Goal: Task Accomplishment & Management: Use online tool/utility

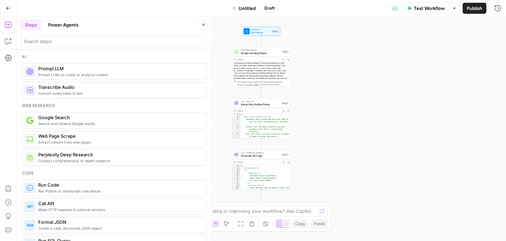
scroll to position [1046, 0]
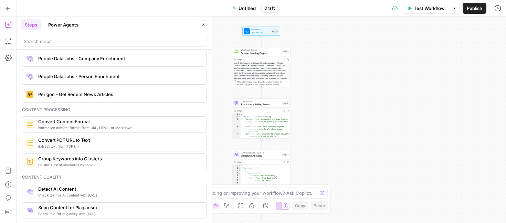
click at [7, 7] on icon "button" at bounding box center [8, 8] width 4 height 3
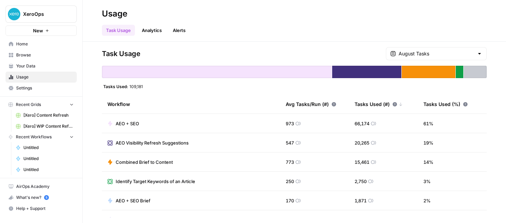
click at [131, 123] on span "AEO + SEO" at bounding box center [127, 123] width 23 height 7
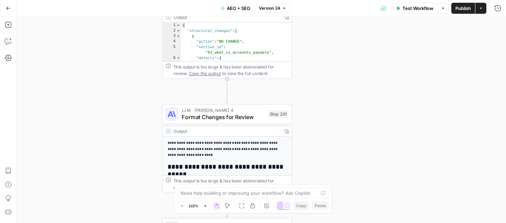
click at [8, 8] on icon "button" at bounding box center [8, 8] width 5 height 5
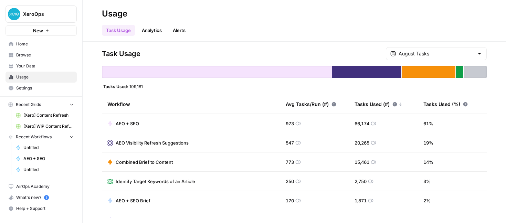
click at [57, 114] on span "[Xero] Content Refresh" at bounding box center [48, 115] width 50 height 6
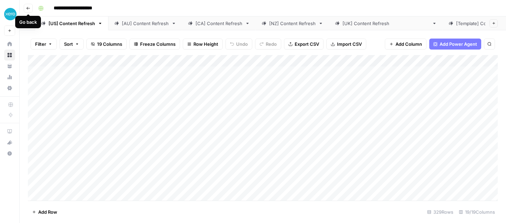
click at [26, 7] on icon "button" at bounding box center [28, 8] width 4 height 4
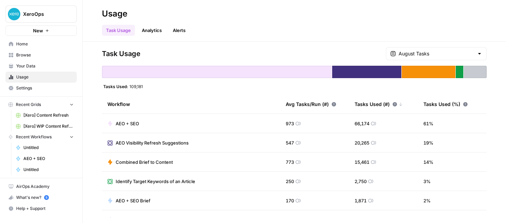
click at [32, 148] on span "Untitled" at bounding box center [48, 147] width 50 height 6
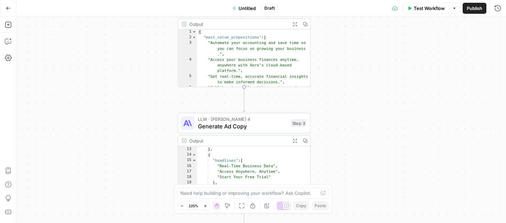
scroll to position [66, 0]
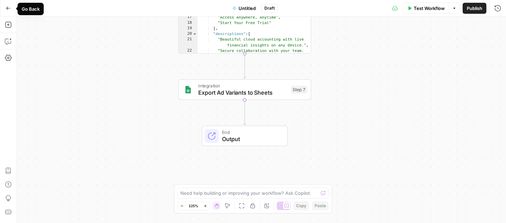
click at [7, 6] on icon "button" at bounding box center [8, 8] width 5 height 5
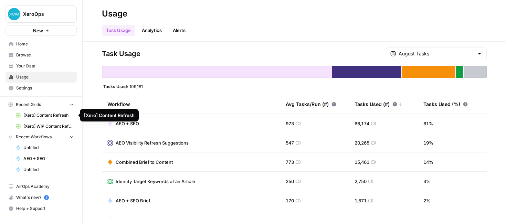
click at [42, 113] on span "[Xero] Content Refresh" at bounding box center [48, 115] width 50 height 6
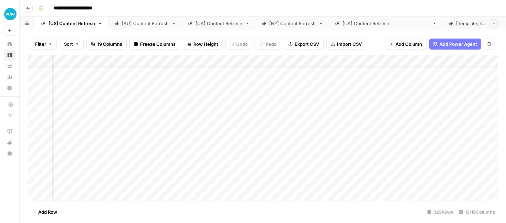
scroll to position [15, 741]
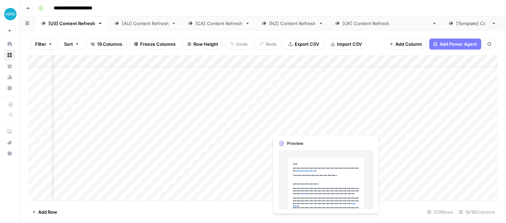
click at [303, 125] on div "Add Column" at bounding box center [263, 127] width 470 height 145
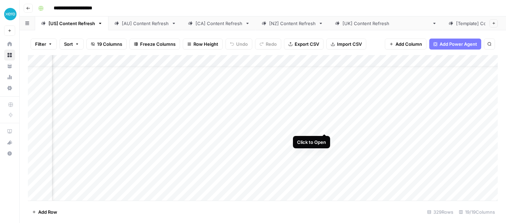
click at [324, 127] on div "Add Column" at bounding box center [263, 127] width 470 height 145
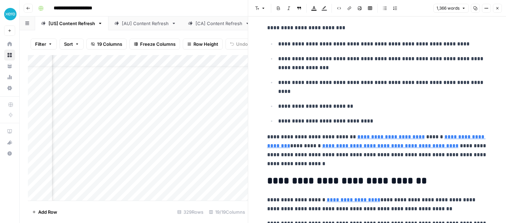
scroll to position [637, 0]
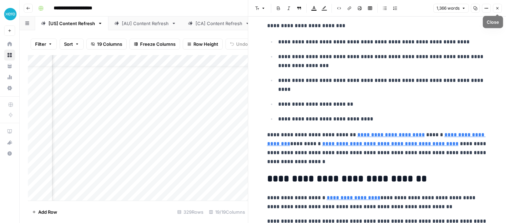
click at [497, 6] on button "Close" at bounding box center [497, 8] width 9 height 9
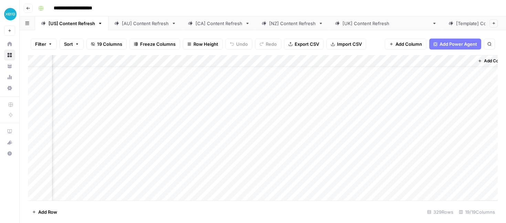
scroll to position [15, 782]
click at [221, 127] on div "Add Column" at bounding box center [263, 127] width 470 height 145
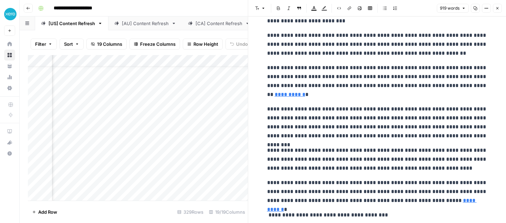
scroll to position [39, 0]
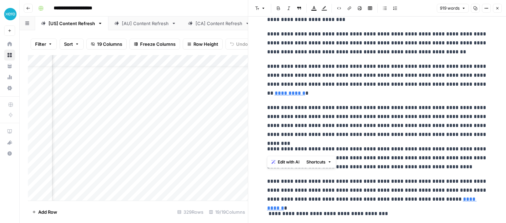
drag, startPoint x: 328, startPoint y: 106, endPoint x: 399, endPoint y: 139, distance: 78.5
click at [399, 139] on p "**********" at bounding box center [377, 121] width 220 height 36
click at [497, 6] on icon "button" at bounding box center [497, 8] width 4 height 4
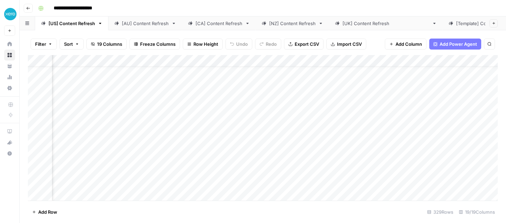
scroll to position [15, 360]
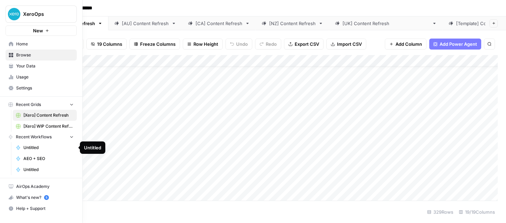
click at [31, 147] on span "Untitled" at bounding box center [48, 147] width 50 height 6
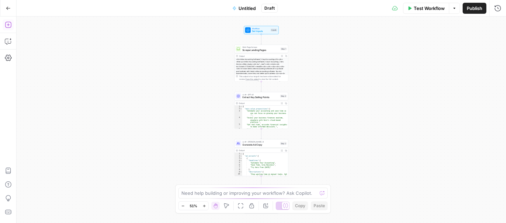
click at [9, 23] on icon "button" at bounding box center [8, 24] width 7 height 7
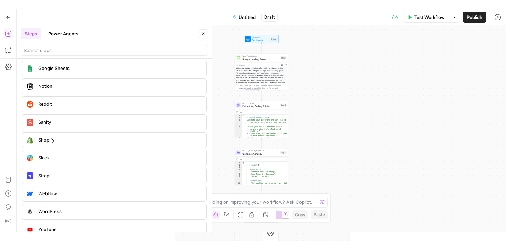
scroll to position [1326, 0]
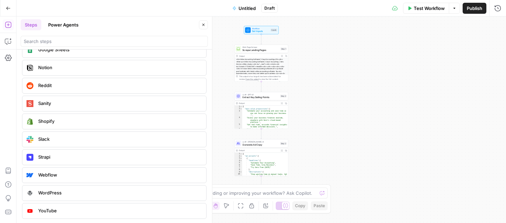
click at [362, 129] on div "Workflow Set Inputs Inputs Web Page Scrape Scrape Landing Pages Step 1 Output E…" at bounding box center [261, 120] width 489 height 206
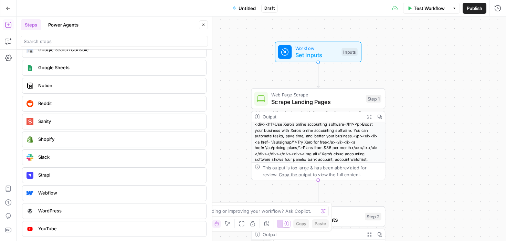
scroll to position [0, 0]
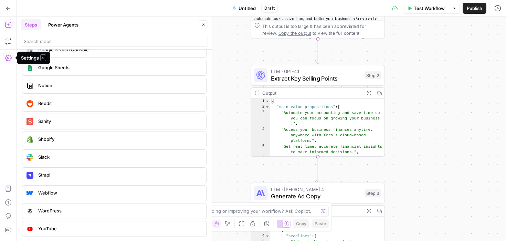
click at [11, 56] on icon "button" at bounding box center [8, 57] width 7 height 7
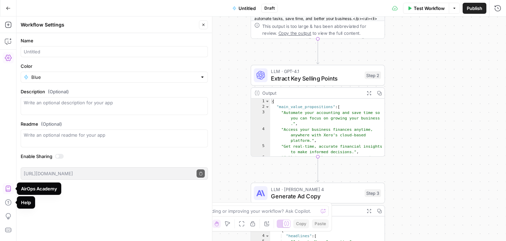
click at [8, 187] on icon "button" at bounding box center [8, 188] width 7 height 7
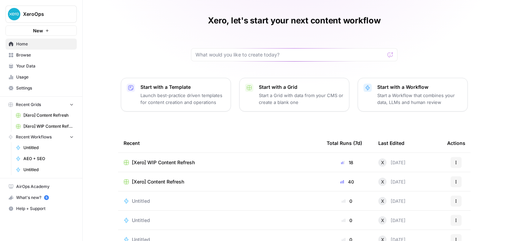
scroll to position [19, 0]
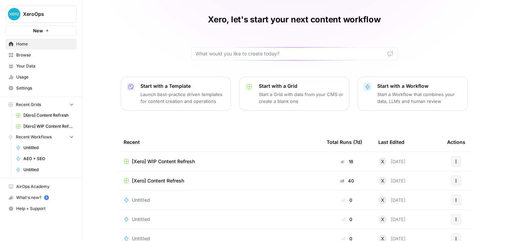
click at [24, 63] on span "Your Data" at bounding box center [44, 66] width 57 height 6
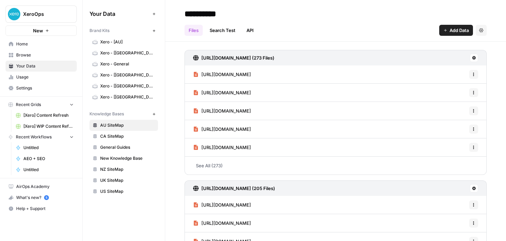
click at [29, 79] on span "Usage" at bounding box center [44, 77] width 57 height 6
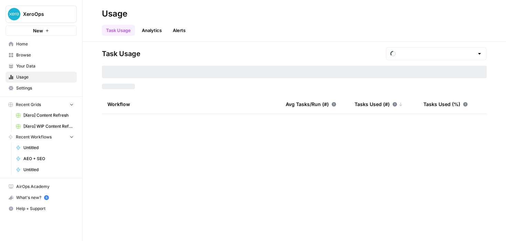
type input "August Tasks"
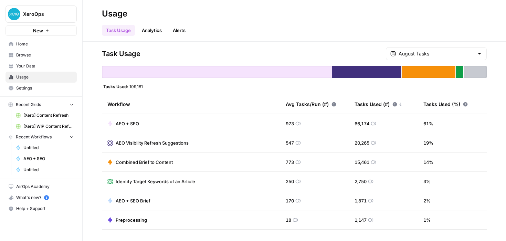
click at [366, 103] on div "Tasks Used (#)" at bounding box center [378, 104] width 48 height 19
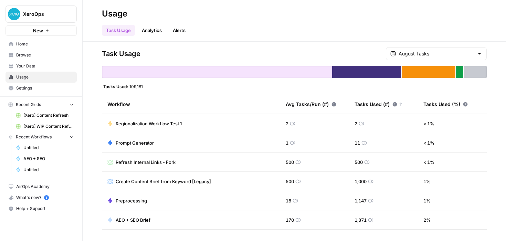
click at [366, 103] on div "Tasks Used (#)" at bounding box center [378, 104] width 48 height 19
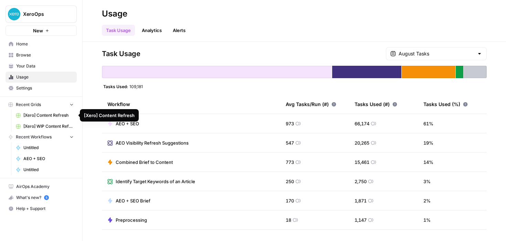
click at [40, 115] on span "[Xero] Content Refresh" at bounding box center [48, 115] width 50 height 6
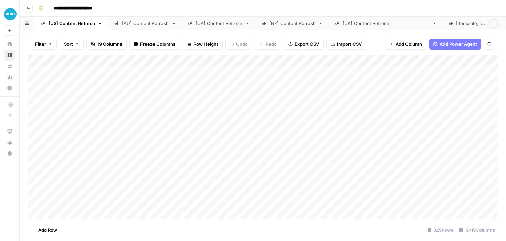
click at [140, 22] on div "[AU] Content Refresh" at bounding box center [145, 23] width 47 height 7
click at [28, 132] on div "Add Column" at bounding box center [263, 136] width 470 height 163
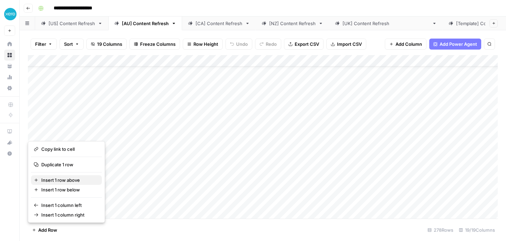
click at [45, 180] on span "Insert 1 row above" at bounding box center [68, 179] width 55 height 7
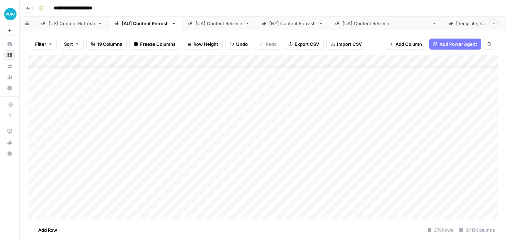
click at [73, 129] on div "Add Column" at bounding box center [263, 136] width 470 height 163
type input "**********"
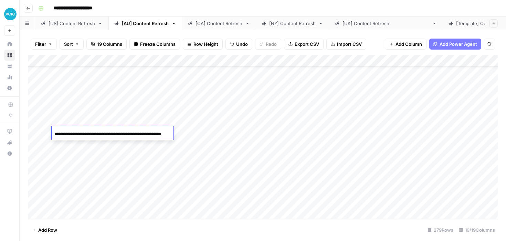
scroll to position [0, 28]
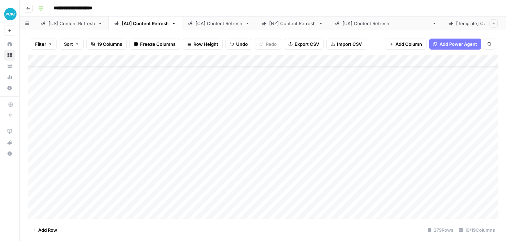
click at [195, 144] on div "Add Column" at bounding box center [263, 136] width 470 height 163
click at [123, 131] on div "Add Column" at bounding box center [263, 136] width 470 height 163
click at [107, 132] on div "Add Column" at bounding box center [263, 136] width 470 height 163
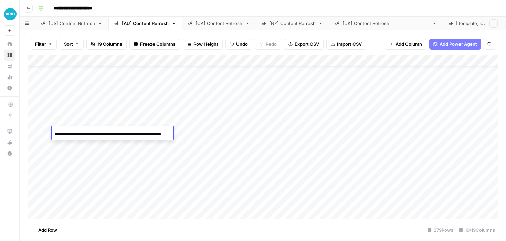
click at [79, 134] on input "**********" at bounding box center [109, 134] width 110 height 8
type input "**********"
click at [195, 175] on div "Add Column" at bounding box center [263, 136] width 470 height 163
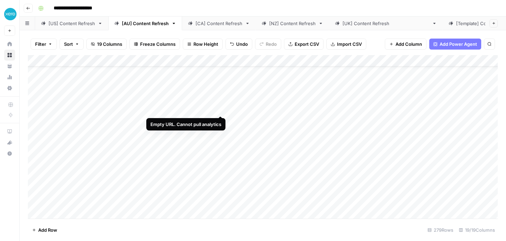
click at [208, 111] on div "Add Column" at bounding box center [263, 136] width 470 height 163
click at [227, 108] on div "Add Column" at bounding box center [263, 136] width 470 height 163
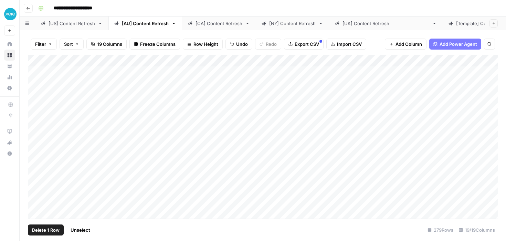
click at [37, 129] on div "Add Column" at bounding box center [263, 136] width 470 height 163
click at [54, 230] on span "Delete 1 Row" at bounding box center [46, 229] width 28 height 7
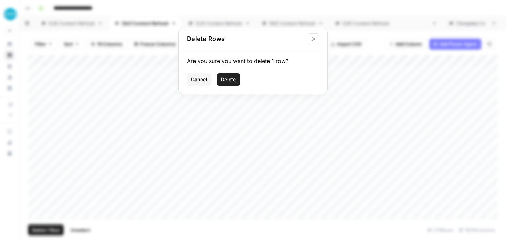
click at [230, 80] on span "Delete" at bounding box center [228, 79] width 15 height 7
